Goal: Task Accomplishment & Management: Use online tool/utility

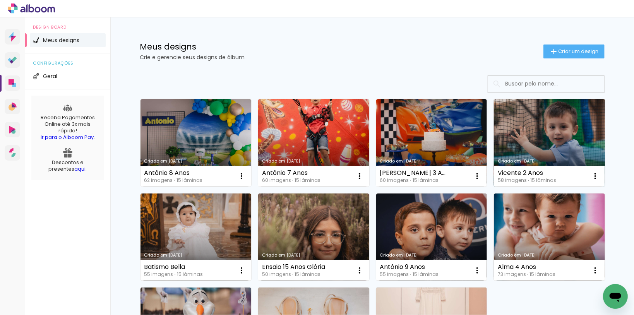
click at [533, 137] on link "Criado em [DATE]" at bounding box center [549, 142] width 111 height 87
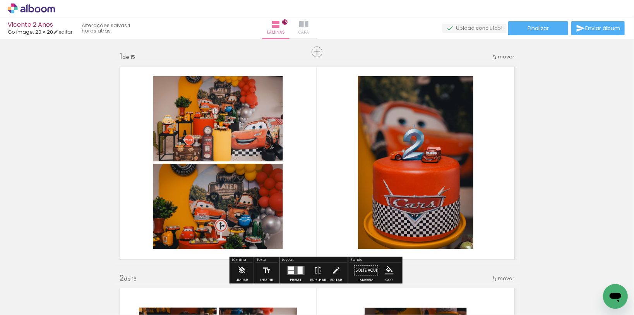
click at [308, 23] on iron-icon at bounding box center [303, 24] width 9 height 9
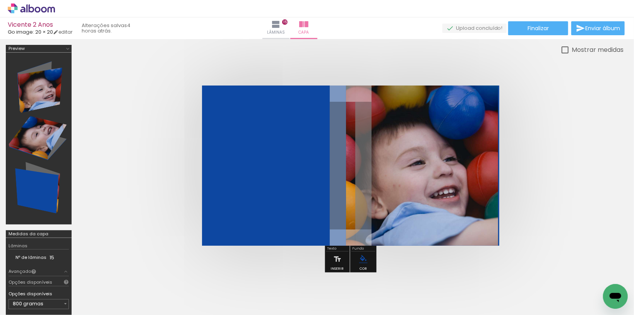
scroll to position [0, 508]
click at [45, 13] on icon at bounding box center [31, 8] width 47 height 10
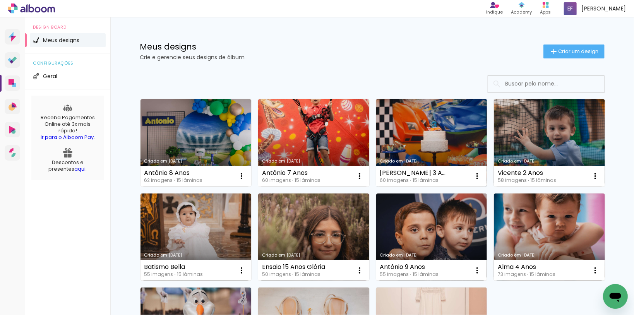
click at [427, 136] on link "Criado em [DATE]" at bounding box center [431, 142] width 111 height 87
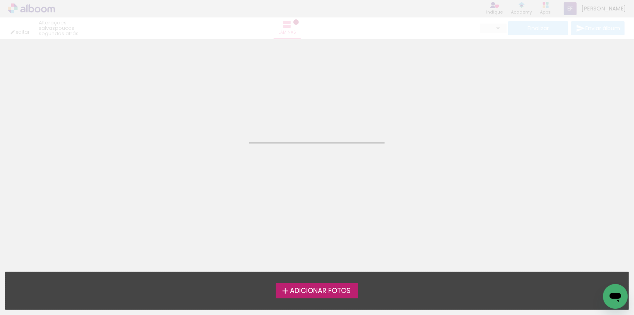
click at [427, 136] on neon-animated-pages "Confirmar Cancelar" at bounding box center [317, 177] width 634 height 276
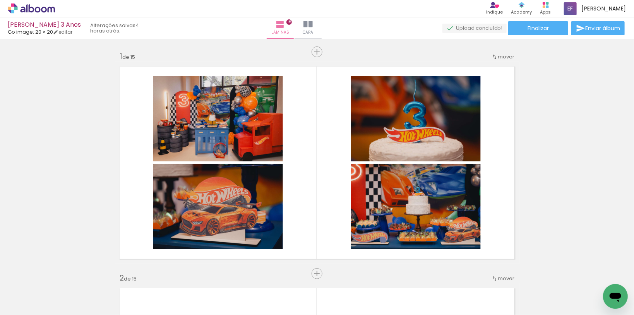
click at [313, 28] on iron-icon at bounding box center [307, 24] width 9 height 9
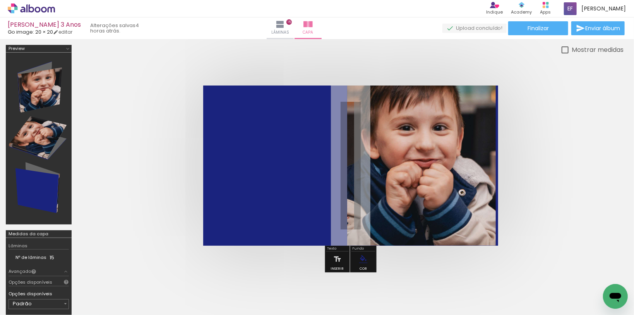
click at [39, 12] on icon at bounding box center [38, 10] width 6 height 6
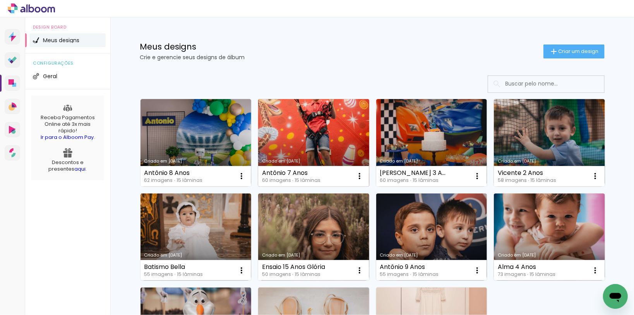
click at [304, 141] on link "Criado em [DATE]" at bounding box center [313, 142] width 111 height 87
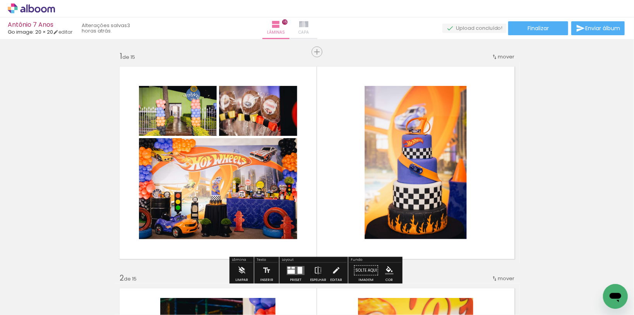
click at [308, 25] on iron-icon at bounding box center [303, 24] width 9 height 9
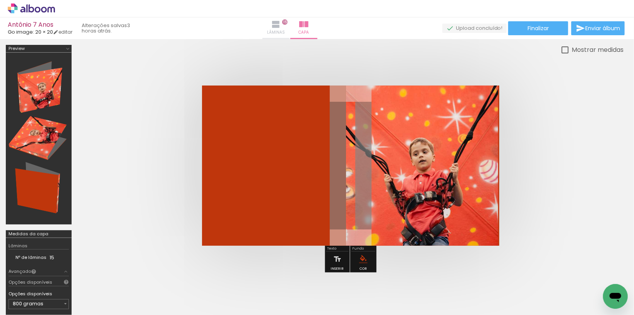
click at [281, 26] on iron-icon at bounding box center [275, 24] width 9 height 9
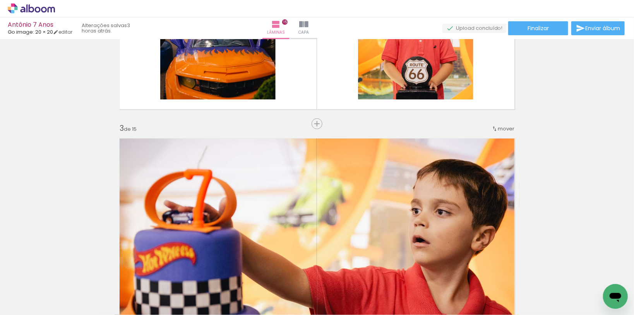
scroll to position [248, 0]
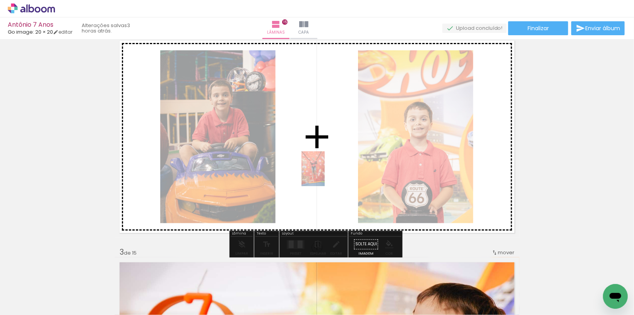
drag, startPoint x: 94, startPoint y: 285, endPoint x: 325, endPoint y: 175, distance: 255.7
click at [325, 175] on quentale-workspace at bounding box center [317, 157] width 634 height 315
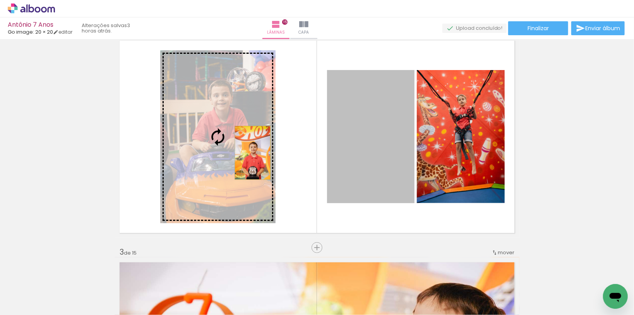
drag, startPoint x: 384, startPoint y: 159, endPoint x: 246, endPoint y: 153, distance: 137.6
click at [0, 0] on slot at bounding box center [0, 0] width 0 height 0
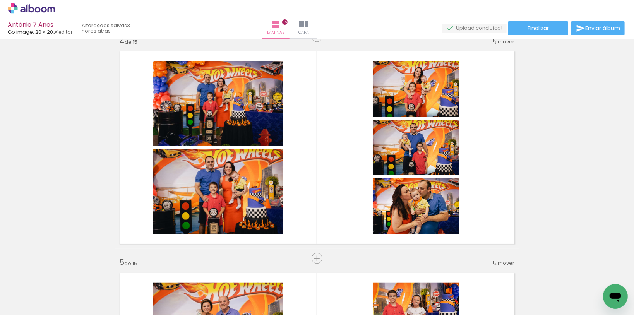
scroll to position [0, 0]
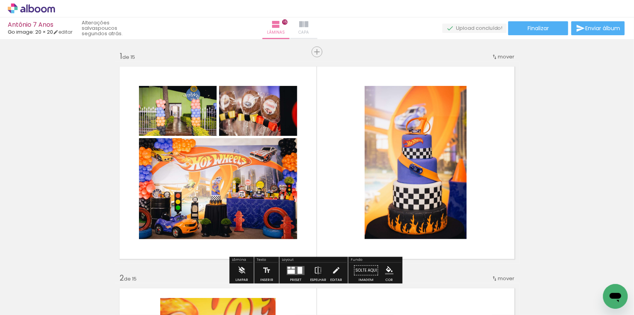
click at [317, 27] on paper-button "Capa" at bounding box center [303, 28] width 27 height 22
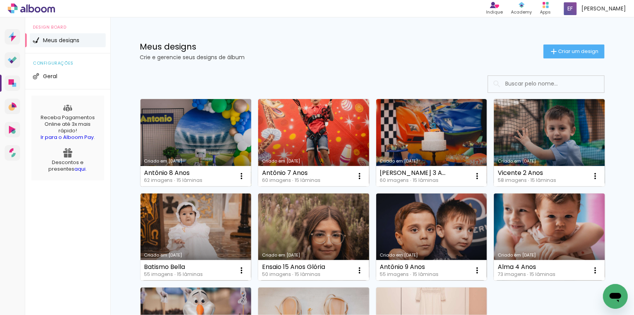
click at [206, 130] on link "Criado em [DATE]" at bounding box center [196, 142] width 111 height 87
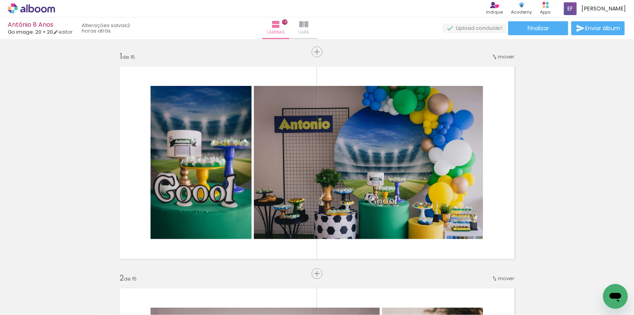
click at [308, 27] on iron-icon at bounding box center [303, 24] width 9 height 9
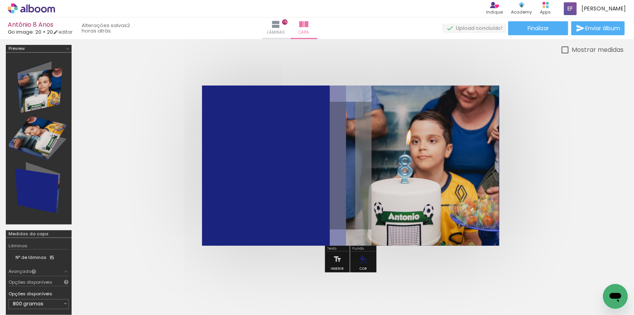
click at [545, 155] on quentale-cover at bounding box center [350, 166] width 484 height 160
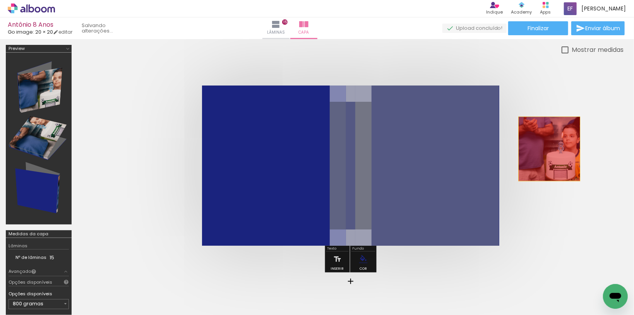
drag, startPoint x: 414, startPoint y: 182, endPoint x: 549, endPoint y: 149, distance: 139.0
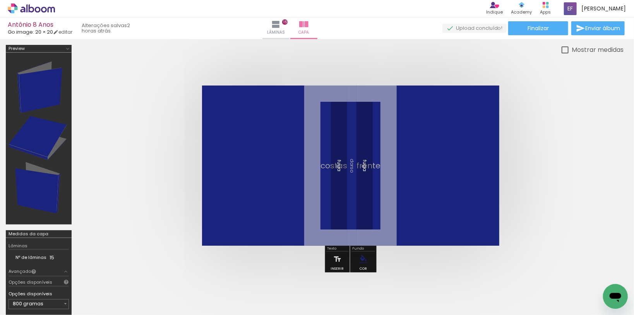
click at [28, 304] on span "Adicionar Fotos" at bounding box center [27, 304] width 23 height 9
click at [0, 0] on input "file" at bounding box center [0, 0] width 0 height 0
click at [20, 308] on span "Adicionar Fotos" at bounding box center [27, 304] width 23 height 9
click at [0, 0] on input "file" at bounding box center [0, 0] width 0 height 0
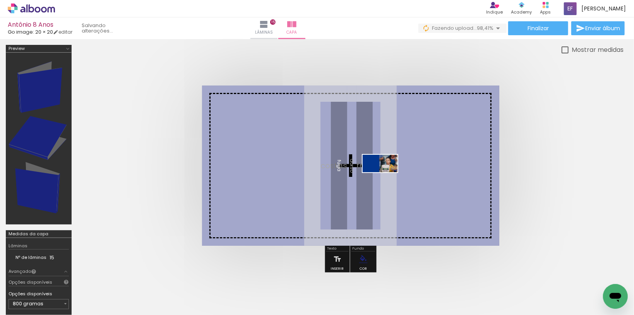
drag, startPoint x: 596, startPoint y: 292, endPoint x: 377, endPoint y: 173, distance: 250.1
click at [377, 173] on quentale-workspace at bounding box center [317, 157] width 634 height 315
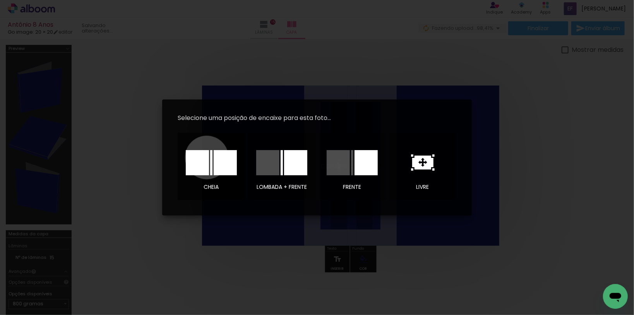
click at [207, 158] on div at bounding box center [197, 162] width 23 height 25
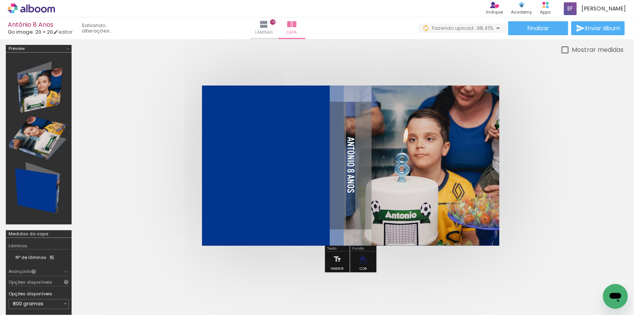
click at [538, 172] on quentale-cover at bounding box center [350, 166] width 484 height 160
click at [37, 10] on icon at bounding box center [31, 8] width 47 height 10
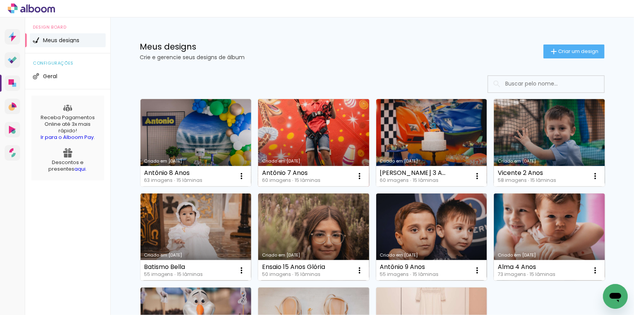
click at [319, 131] on link "Criado em [DATE]" at bounding box center [313, 142] width 111 height 87
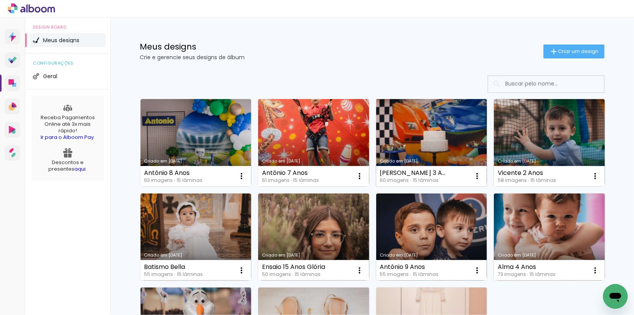
click at [427, 128] on link "Criado em [DATE]" at bounding box center [431, 142] width 111 height 87
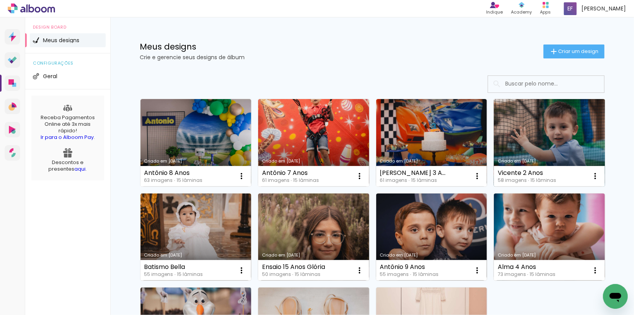
click at [521, 114] on link "Criado em [DATE]" at bounding box center [549, 142] width 111 height 87
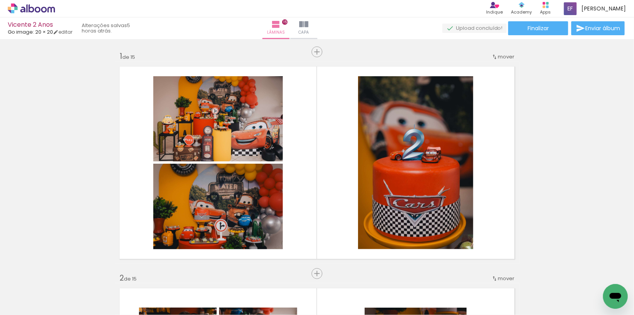
click at [308, 25] on iron-icon at bounding box center [303, 24] width 9 height 9
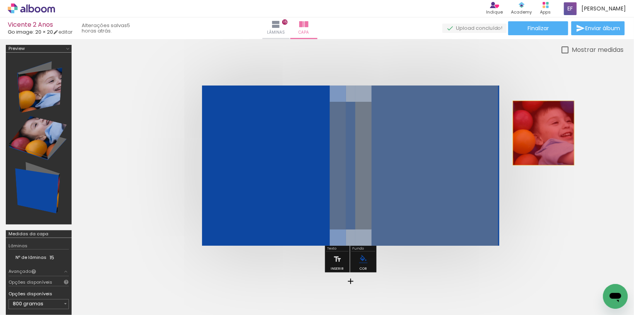
drag, startPoint x: 403, startPoint y: 168, endPoint x: 543, endPoint y: 133, distance: 144.5
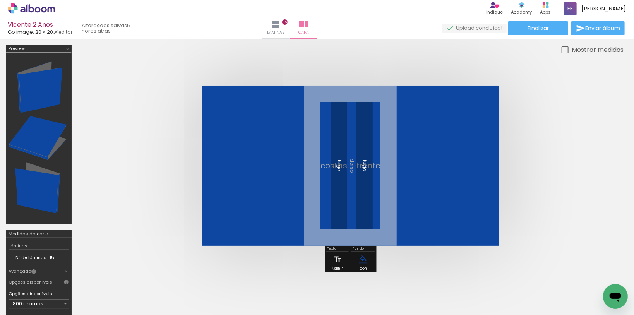
click at [24, 305] on span "Adicionar Fotos" at bounding box center [27, 304] width 23 height 9
click at [0, 0] on input "file" at bounding box center [0, 0] width 0 height 0
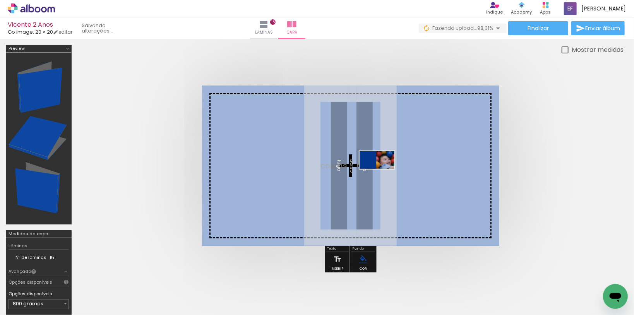
drag, startPoint x: 594, startPoint y: 293, endPoint x: 377, endPoint y: 173, distance: 247.4
click at [377, 173] on quentale-workspace at bounding box center [317, 157] width 634 height 315
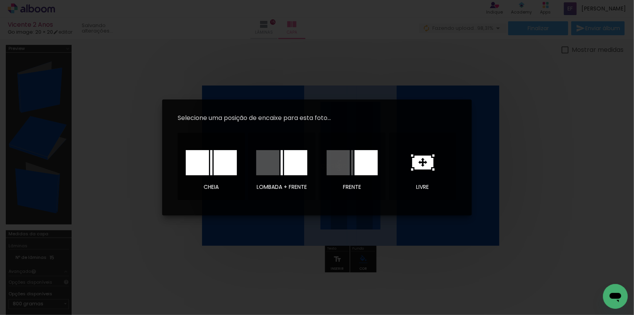
click at [214, 159] on div at bounding box center [225, 162] width 23 height 25
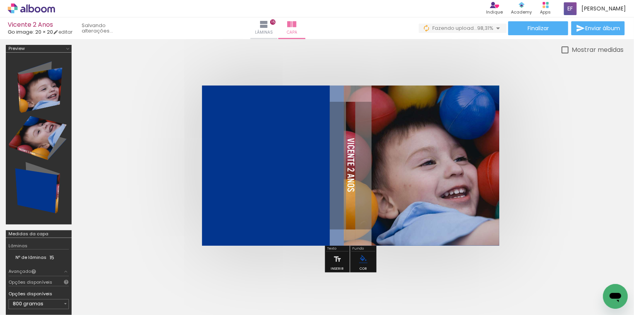
click at [564, 51] on div at bounding box center [565, 49] width 7 height 7
type paper-checkbox "on"
click at [564, 51] on div at bounding box center [565, 49] width 7 height 7
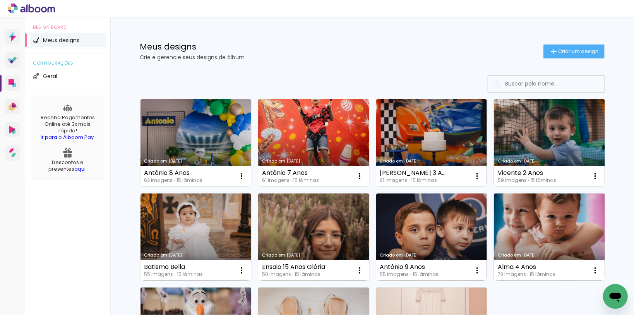
click at [361, 32] on div "Meus designs Crie e gerencie seus designs de álbum Criar um design" at bounding box center [372, 42] width 503 height 50
click at [382, 33] on div "Meus designs Crie e gerencie seus designs de álbum Criar um design" at bounding box center [372, 42] width 503 height 50
